Goal: Transaction & Acquisition: Purchase product/service

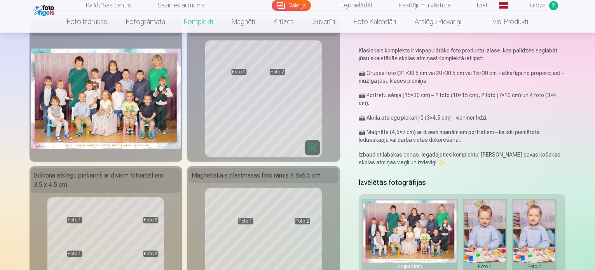
scroll to position [42, 0]
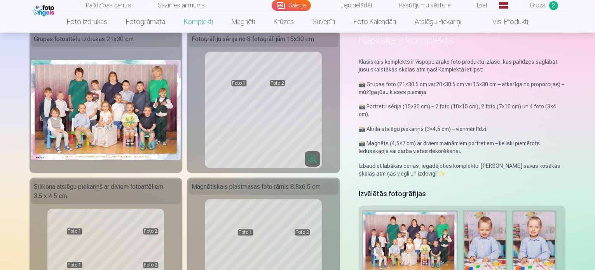
click at [124, 96] on img at bounding box center [106, 110] width 150 height 100
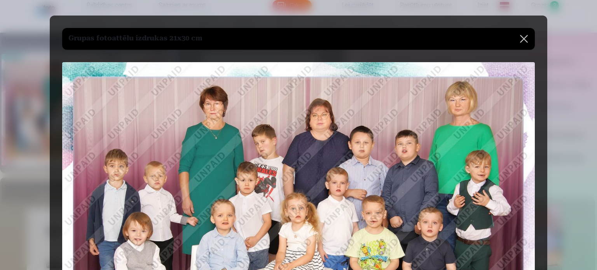
drag, startPoint x: 555, startPoint y: 139, endPoint x: 558, endPoint y: 176, distance: 36.7
click at [558, 176] on div at bounding box center [298, 135] width 597 height 270
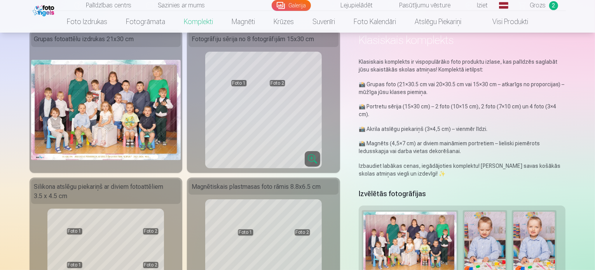
click at [98, 120] on img at bounding box center [106, 110] width 150 height 100
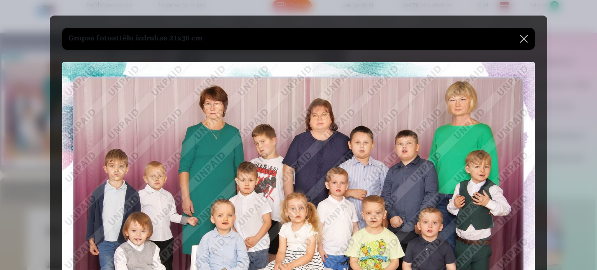
click at [524, 42] on button at bounding box center [524, 39] width 22 height 22
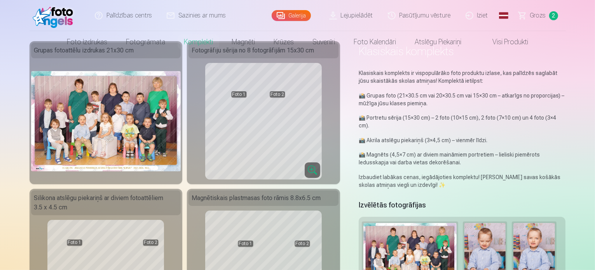
scroll to position [0, 0]
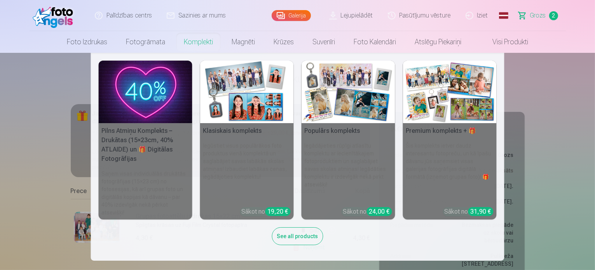
click at [271, 214] on link "Klasiskais komplekts Iegūstiet visus populārākos foto produktus vienā komplektā…" at bounding box center [247, 140] width 94 height 159
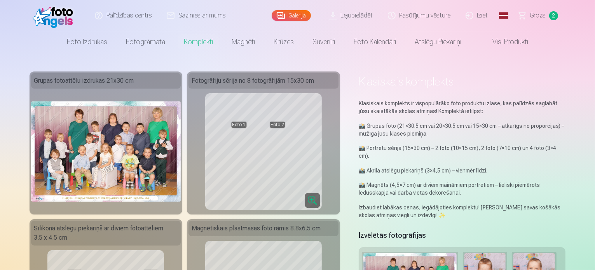
click at [422, 19] on link "Pasūtījumu vēsture" at bounding box center [420, 15] width 78 height 31
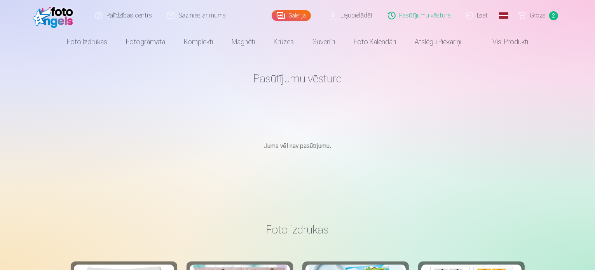
click at [305, 17] on link "Galerija" at bounding box center [291, 15] width 39 height 11
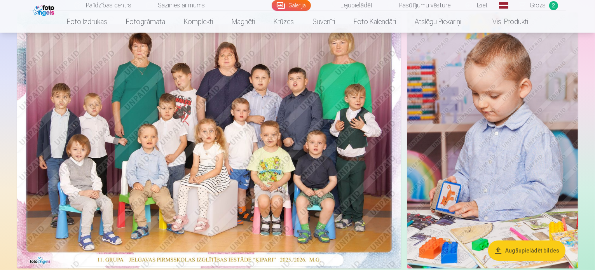
scroll to position [77, 0]
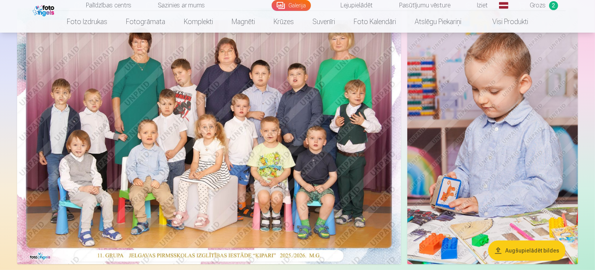
click at [523, 95] on img at bounding box center [492, 136] width 171 height 256
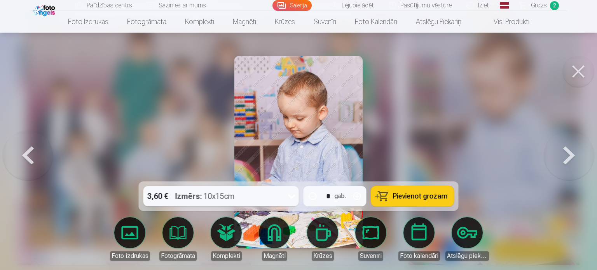
click at [391, 197] on button "Pievienot grozam" at bounding box center [412, 196] width 83 height 20
click at [26, 160] on button at bounding box center [28, 152] width 50 height 43
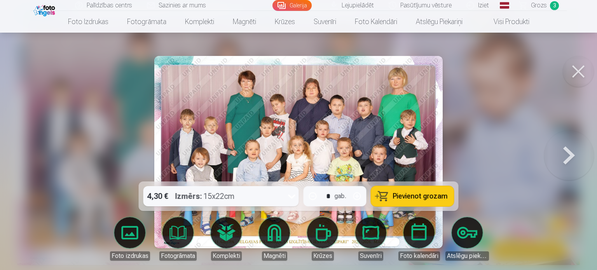
click at [26, 160] on div at bounding box center [298, 135] width 597 height 270
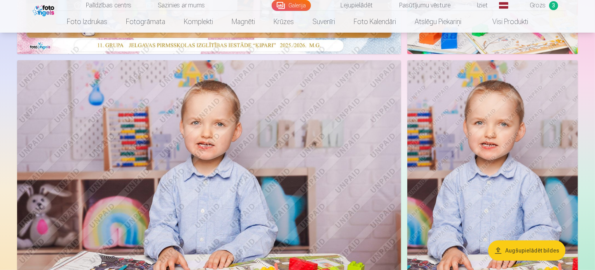
scroll to position [283, 0]
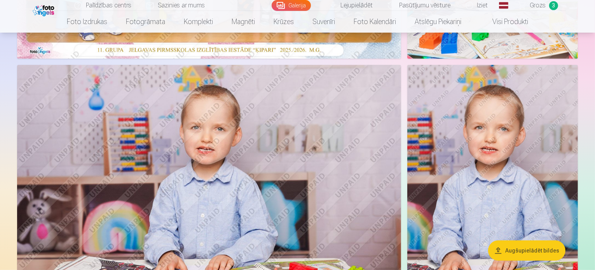
click at [290, 166] on img at bounding box center [209, 193] width 384 height 256
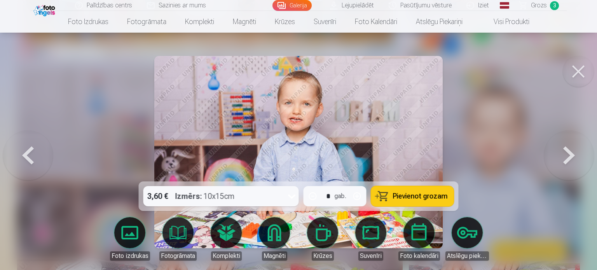
click at [401, 198] on span "Pievienot grozam" at bounding box center [420, 196] width 55 height 7
click at [28, 149] on button at bounding box center [28, 152] width 50 height 43
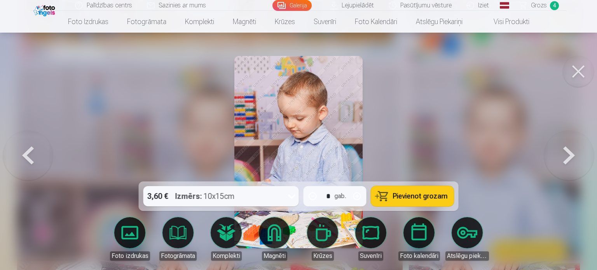
click at [28, 149] on button at bounding box center [28, 152] width 50 height 43
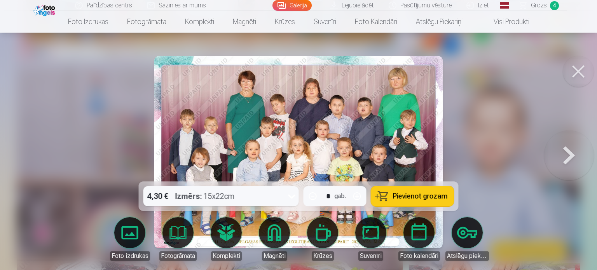
click at [573, 157] on button at bounding box center [569, 152] width 50 height 43
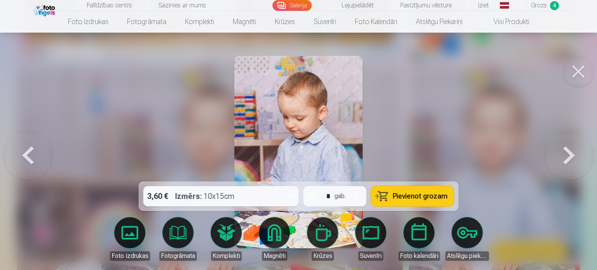
click at [573, 157] on button at bounding box center [569, 152] width 50 height 43
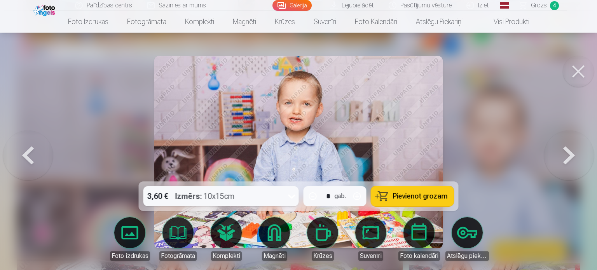
click at [418, 200] on span "Pievienot grozam" at bounding box center [420, 196] width 55 height 7
click at [570, 162] on button at bounding box center [569, 152] width 50 height 43
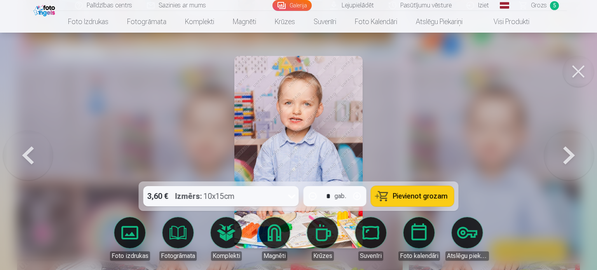
click at [427, 200] on span "Pievienot grozam" at bounding box center [420, 196] width 55 height 7
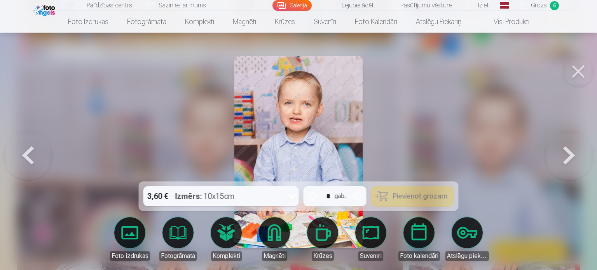
click at [570, 155] on button at bounding box center [569, 152] width 50 height 43
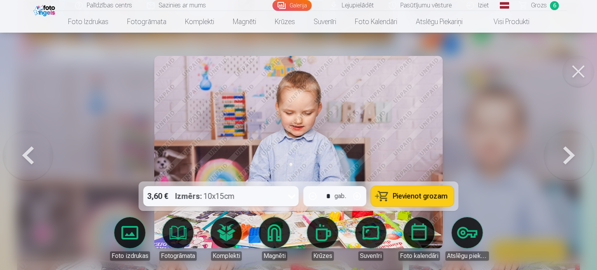
click at [423, 202] on button "Pievienot grozam" at bounding box center [412, 196] width 83 height 20
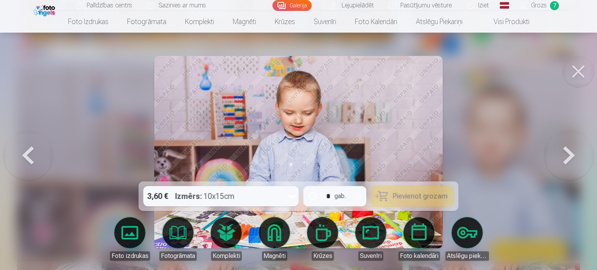
click at [570, 160] on button at bounding box center [569, 152] width 50 height 43
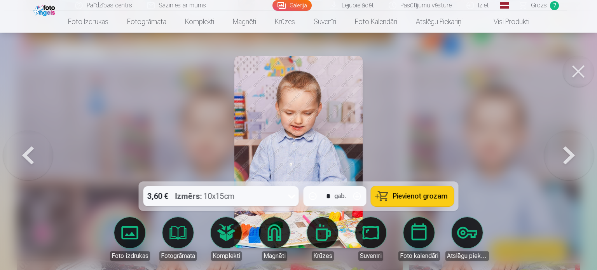
click at [394, 199] on span "Pievienot grozam" at bounding box center [420, 196] width 55 height 7
click at [569, 155] on button at bounding box center [569, 152] width 50 height 43
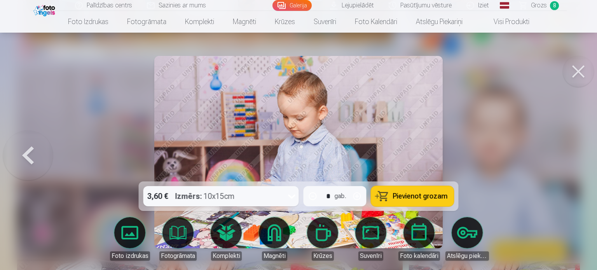
click at [415, 193] on span "Pievienot grozam" at bounding box center [420, 196] width 55 height 7
click at [556, 124] on div at bounding box center [298, 135] width 597 height 270
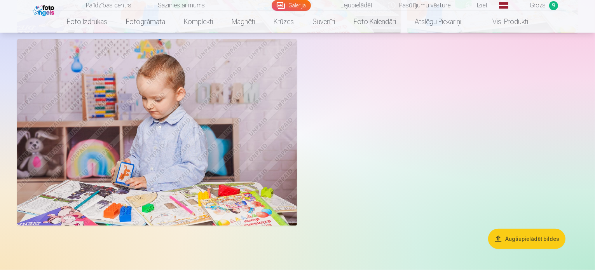
scroll to position [815, 0]
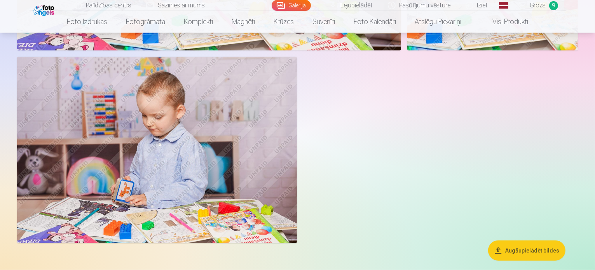
drag, startPoint x: 594, startPoint y: 77, endPoint x: 594, endPoint y: 68, distance: 8.5
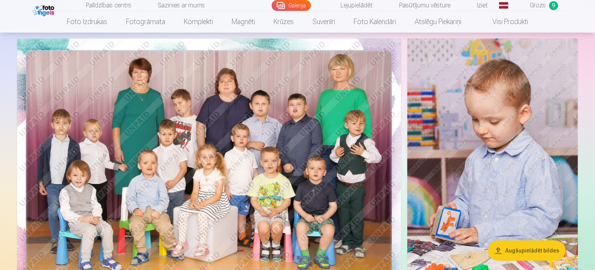
scroll to position [43, 0]
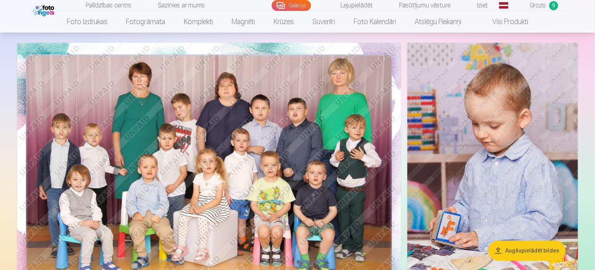
click at [538, 2] on span "Grozs" at bounding box center [538, 5] width 16 height 9
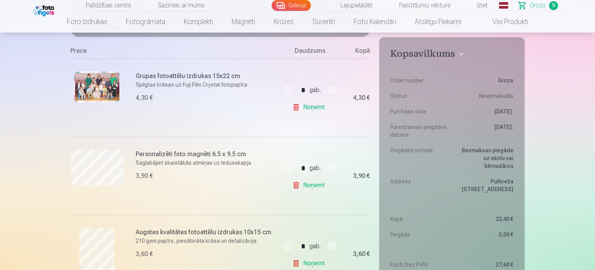
scroll to position [154, 0]
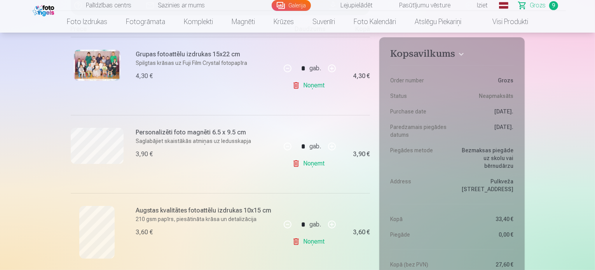
drag, startPoint x: 594, startPoint y: 28, endPoint x: 593, endPoint y: 37, distance: 9.4
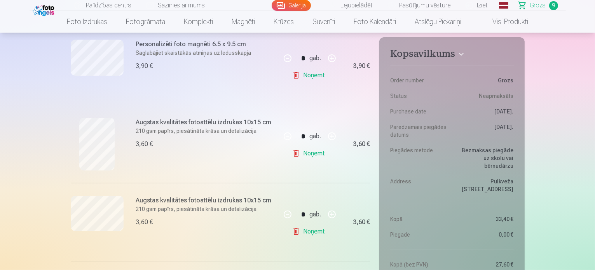
scroll to position [234, 0]
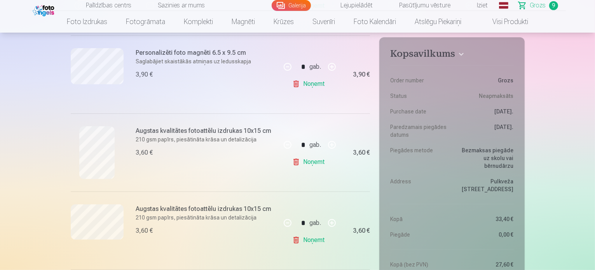
click at [299, 241] on link "Noņemt" at bounding box center [309, 240] width 35 height 16
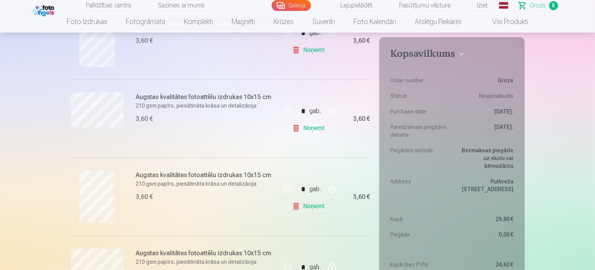
scroll to position [354, 0]
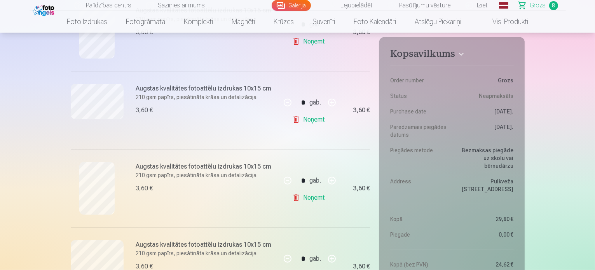
drag, startPoint x: 594, startPoint y: 37, endPoint x: 591, endPoint y: 54, distance: 17.0
click at [306, 198] on link "Noņemt" at bounding box center [309, 198] width 35 height 16
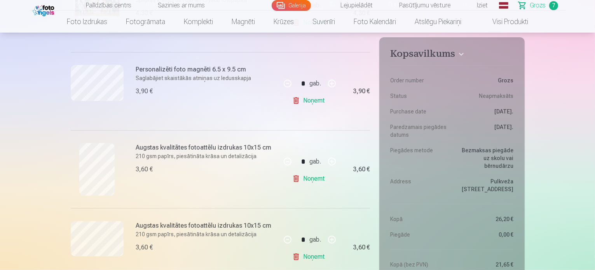
scroll to position [229, 0]
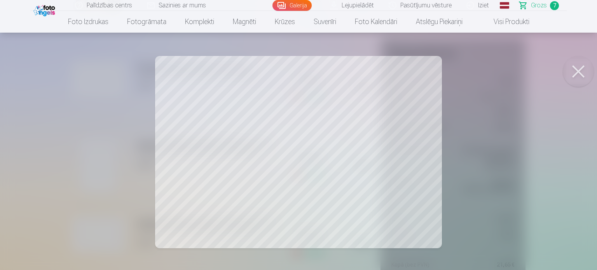
click at [571, 67] on button at bounding box center [578, 71] width 31 height 31
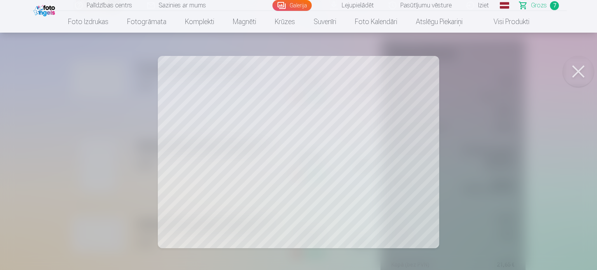
click at [580, 70] on button at bounding box center [578, 71] width 31 height 31
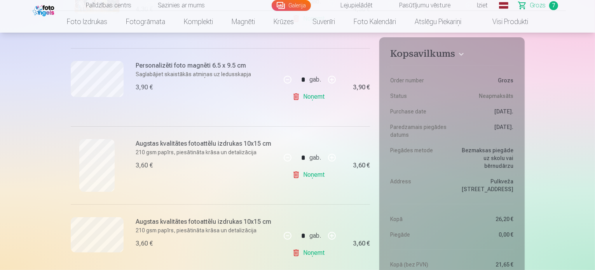
click at [296, 254] on link "Noņemt" at bounding box center [309, 253] width 35 height 16
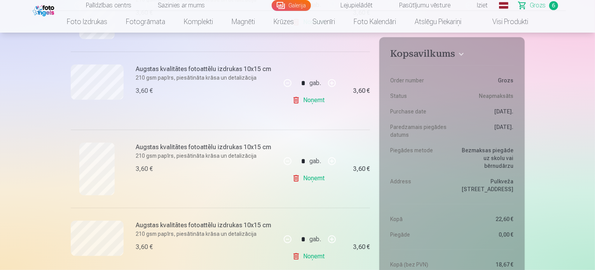
click at [300, 180] on link "Noņemt" at bounding box center [309, 179] width 35 height 16
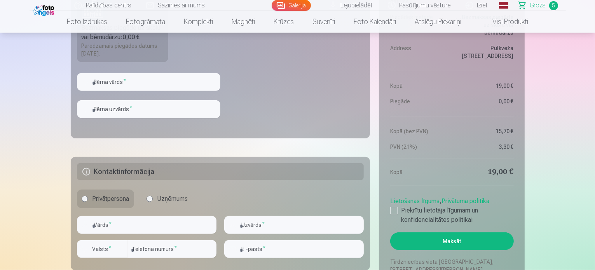
scroll to position [638, 0]
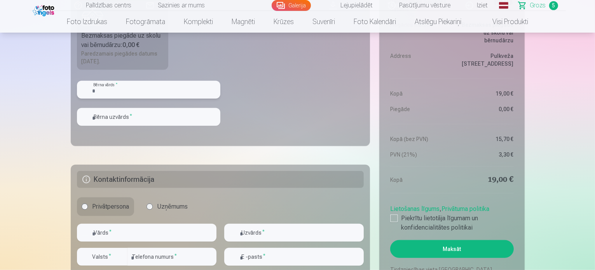
click at [183, 88] on input "text" at bounding box center [148, 90] width 143 height 18
type input "*******"
click at [163, 122] on input "text" at bounding box center [148, 117] width 143 height 18
type input "******"
click at [149, 238] on input "text" at bounding box center [147, 233] width 140 height 18
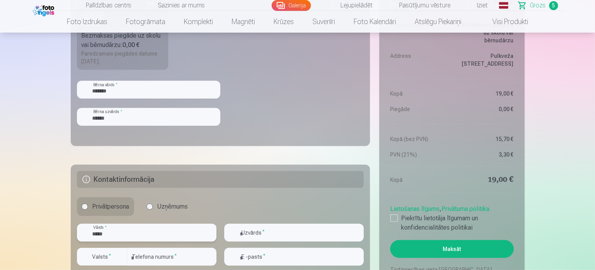
type input "*****"
click at [261, 235] on input "text" at bounding box center [294, 233] width 140 height 18
type input "*******"
click at [166, 261] on input "number" at bounding box center [171, 257] width 89 height 18
type input "********"
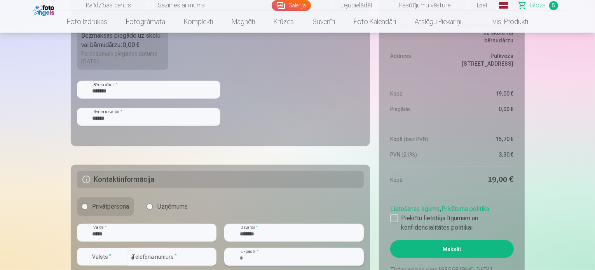
click at [260, 259] on input "email" at bounding box center [294, 257] width 140 height 18
type input "**********"
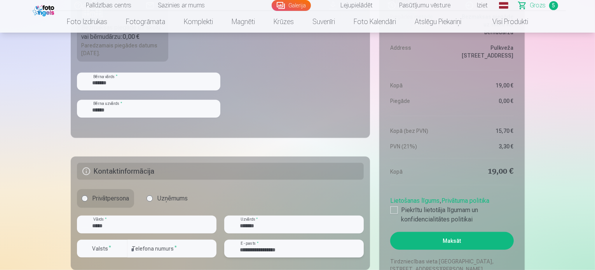
scroll to position [654, 0]
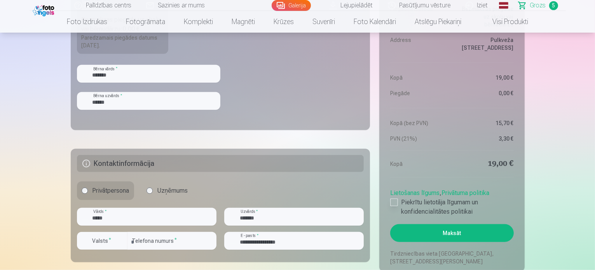
click at [393, 202] on div at bounding box center [394, 203] width 8 height 8
click at [504, 227] on button "Maksāt" at bounding box center [451, 233] width 123 height 18
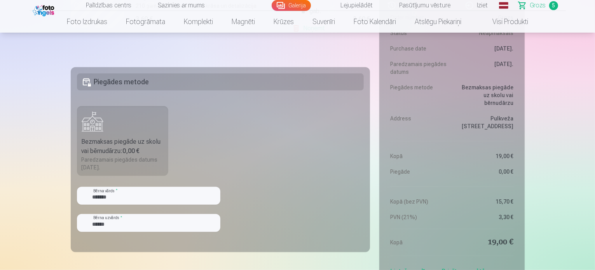
scroll to position [532, 0]
click at [131, 155] on div "Paredzamais piegādes datums [DATE]." at bounding box center [123, 163] width 82 height 16
click at [140, 79] on h5 "Piegādes metode" at bounding box center [220, 81] width 287 height 17
click at [90, 82] on h5 "Piegādes metode" at bounding box center [220, 81] width 287 height 17
click at [129, 153] on b "0,00 €" at bounding box center [131, 150] width 17 height 7
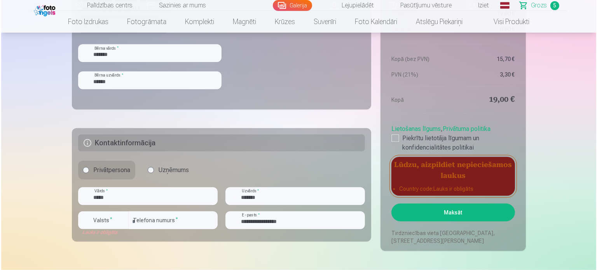
scroll to position [678, 0]
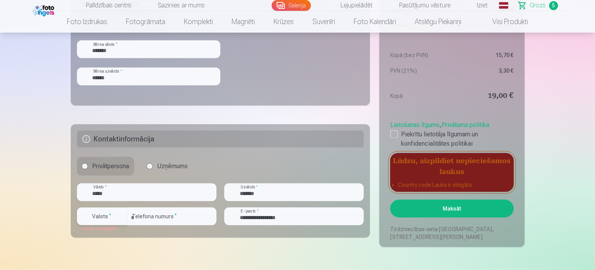
click at [115, 215] on div "button" at bounding box center [103, 218] width 23 height 8
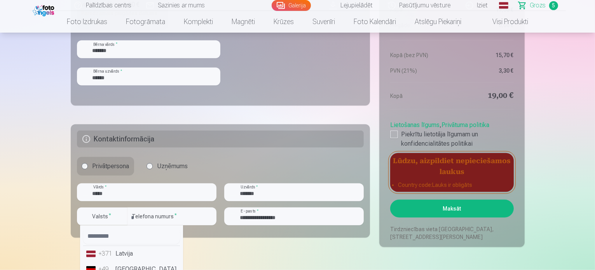
click at [122, 256] on li "+371 Latvija" at bounding box center [131, 254] width 97 height 16
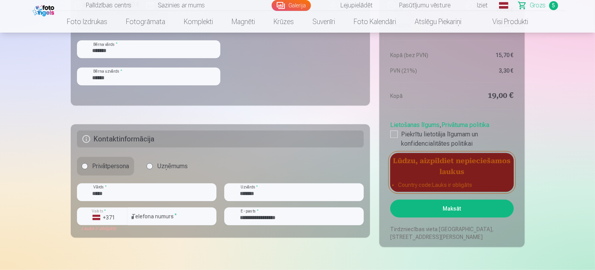
click at [413, 215] on button "Maksāt" at bounding box center [451, 209] width 123 height 18
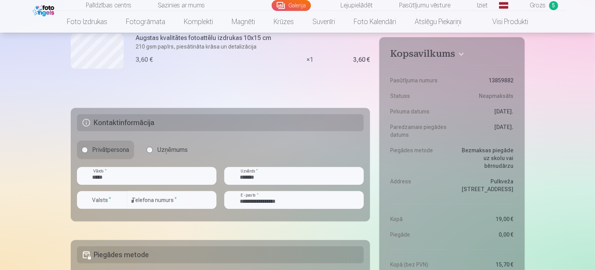
scroll to position [445, 0]
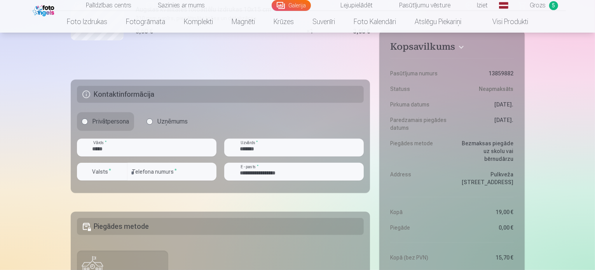
drag, startPoint x: 592, startPoint y: 155, endPoint x: 595, endPoint y: 191, distance: 36.3
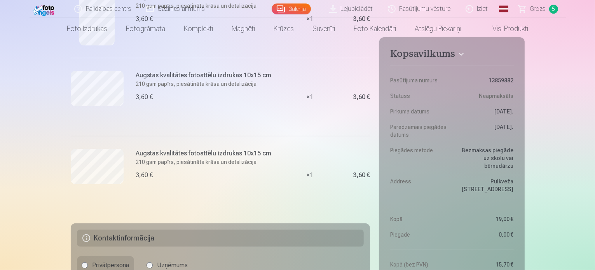
scroll to position [0, 0]
